Goal: Task Accomplishment & Management: Complete application form

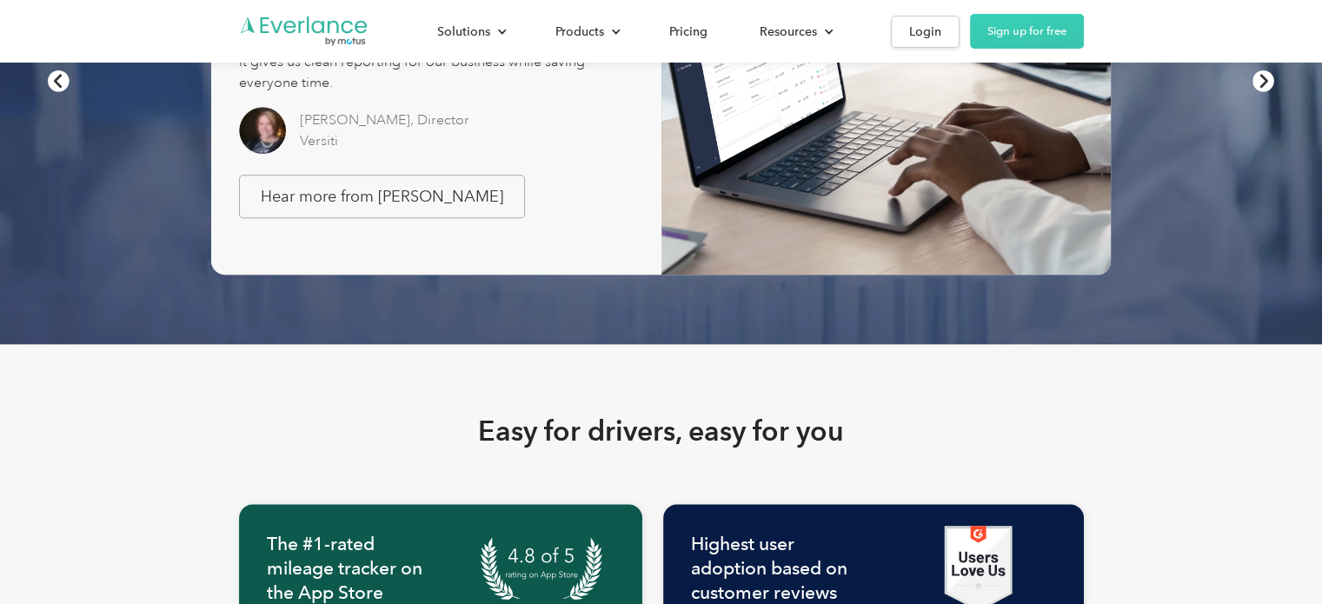
scroll to position [1530, 0]
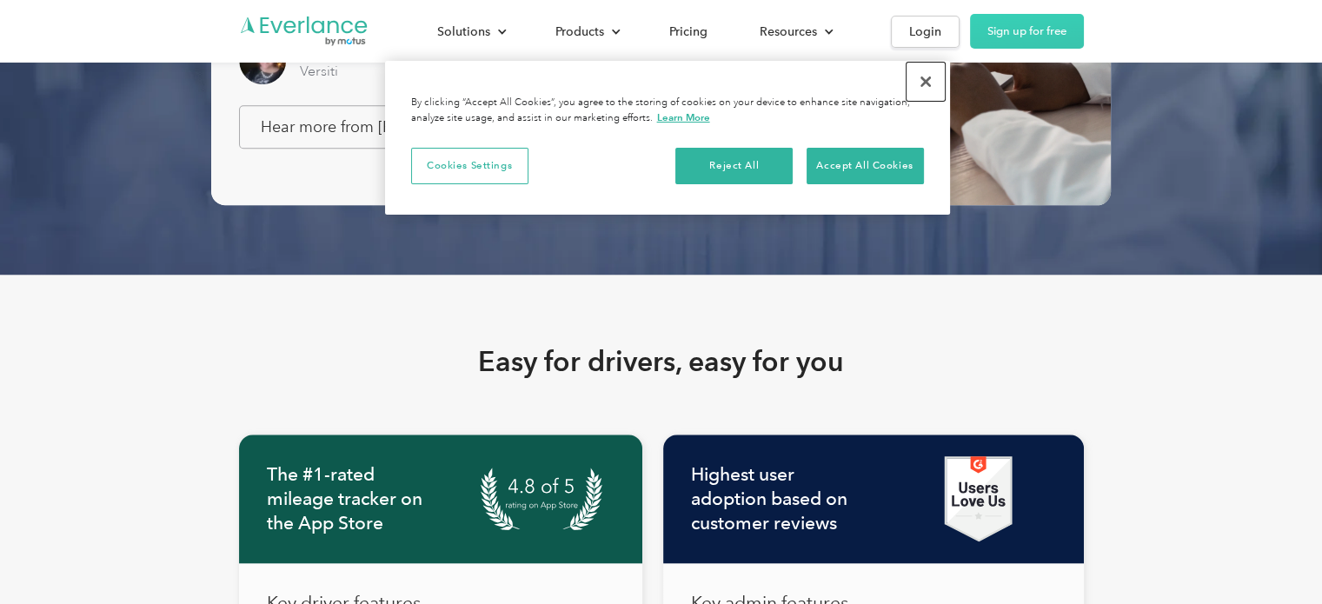
click at [928, 84] on button "Close" at bounding box center [926, 82] width 38 height 38
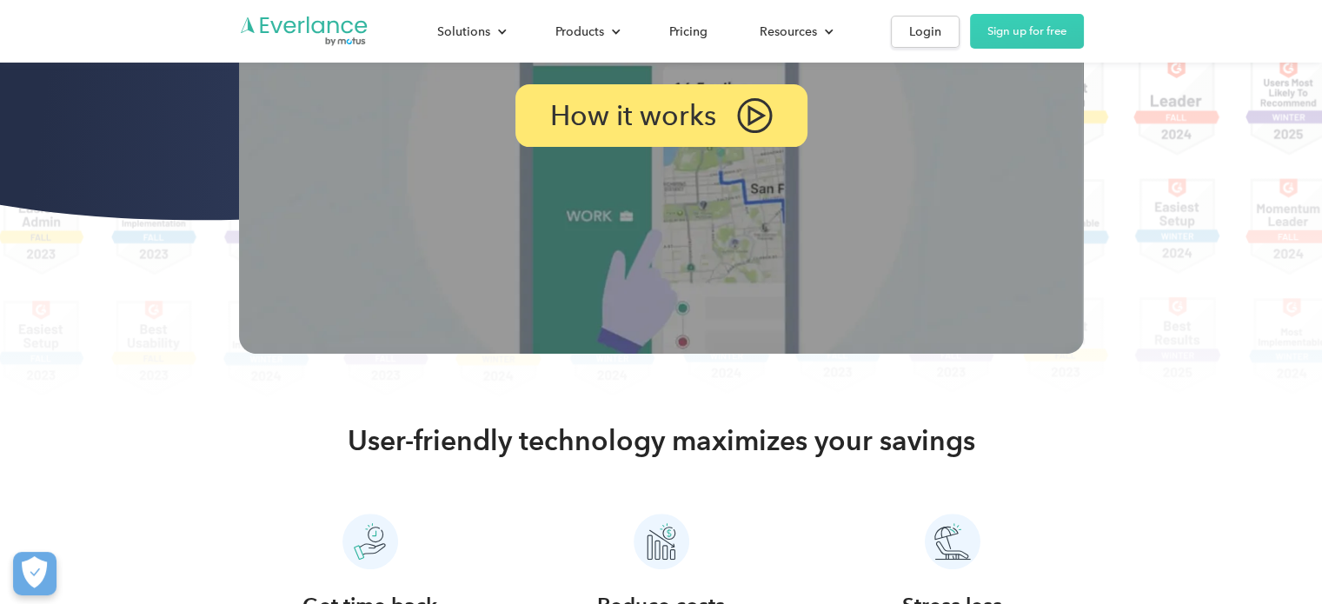
scroll to position [0, 0]
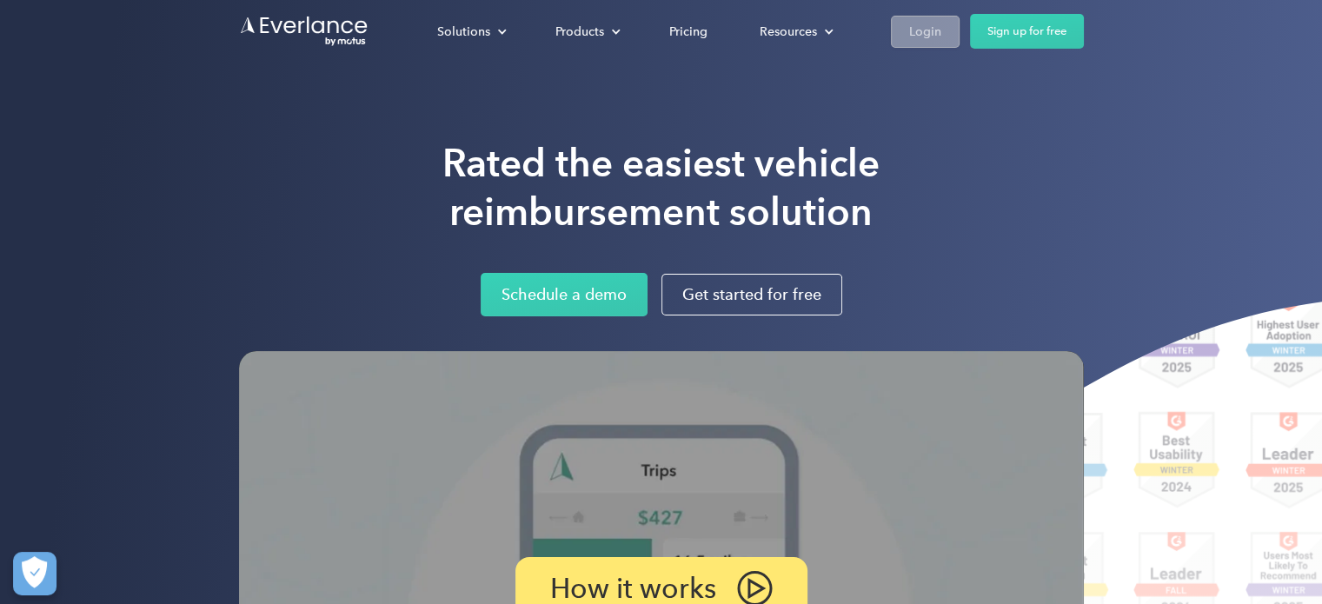
click at [911, 39] on div "Login" at bounding box center [925, 32] width 32 height 22
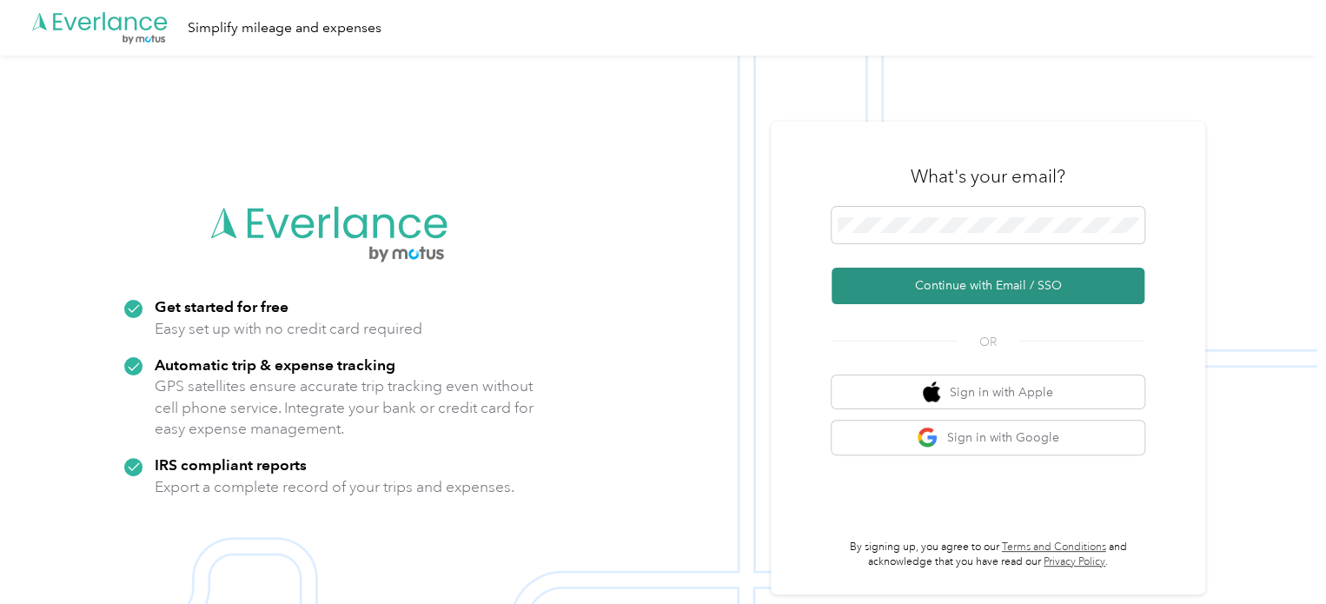
click at [963, 283] on button "Continue with Email / SSO" at bounding box center [988, 286] width 313 height 37
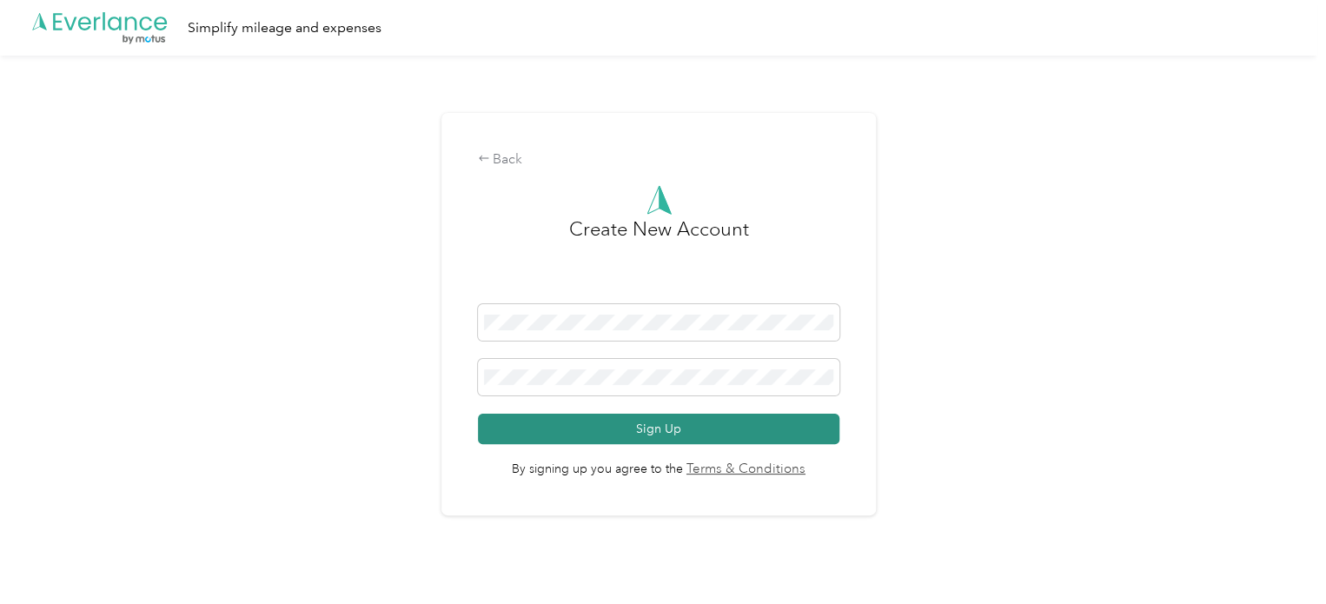
click at [697, 433] on button "Sign Up" at bounding box center [659, 429] width 362 height 30
